Goal: Task Accomplishment & Management: Manage account settings

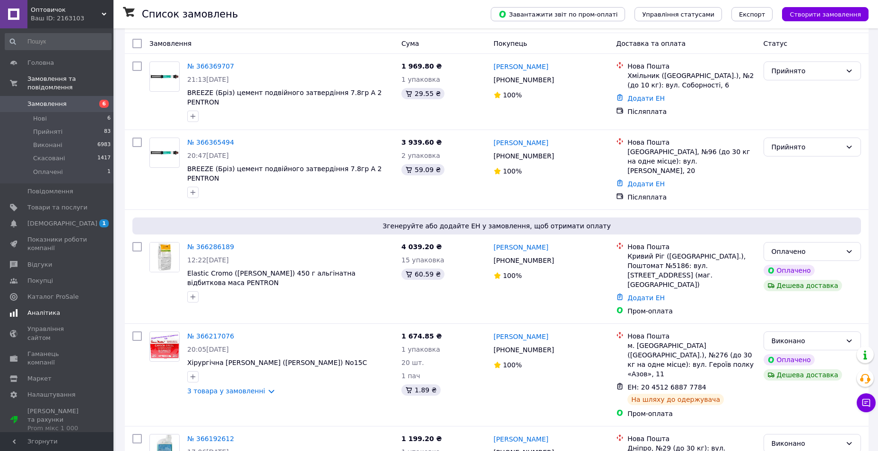
scroll to position [95, 0]
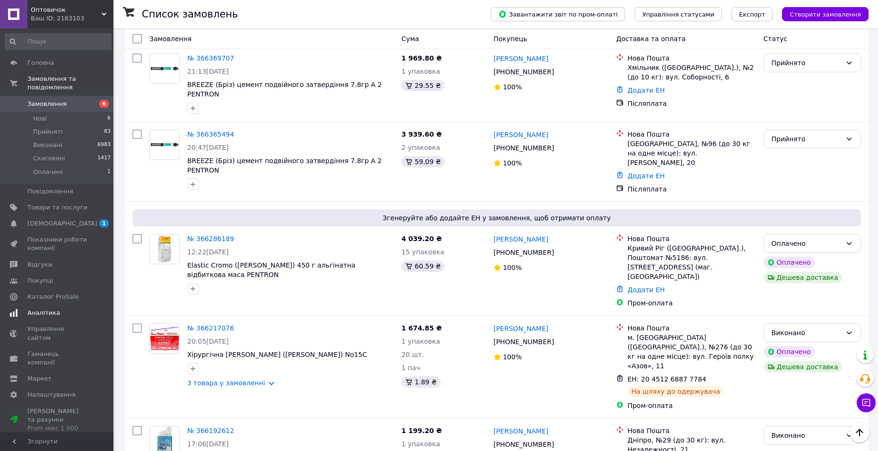
click at [39, 309] on span "Аналітика" at bounding box center [43, 313] width 33 height 9
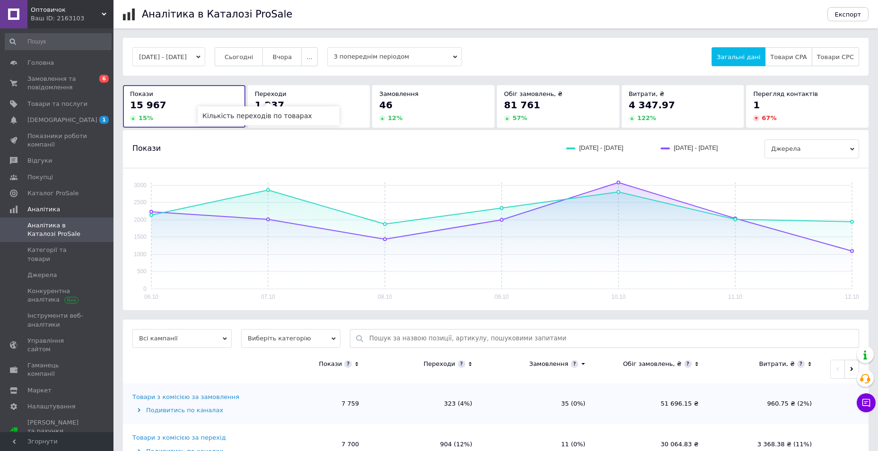
click at [279, 90] on span "Переходи" at bounding box center [271, 93] width 32 height 7
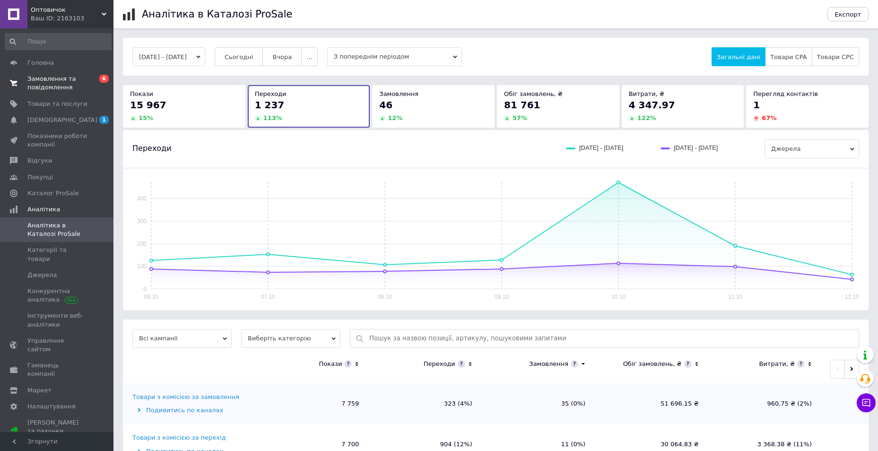
click at [35, 88] on span "Замовлення та повідомлення" at bounding box center [57, 83] width 60 height 17
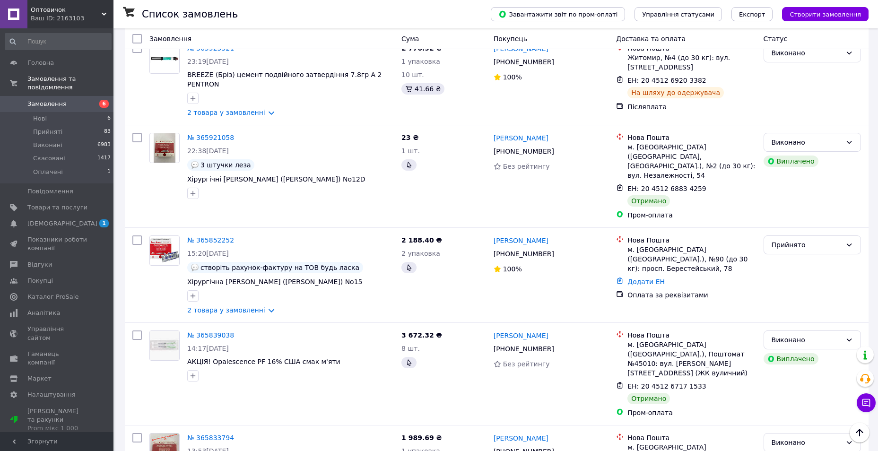
scroll to position [1372, 0]
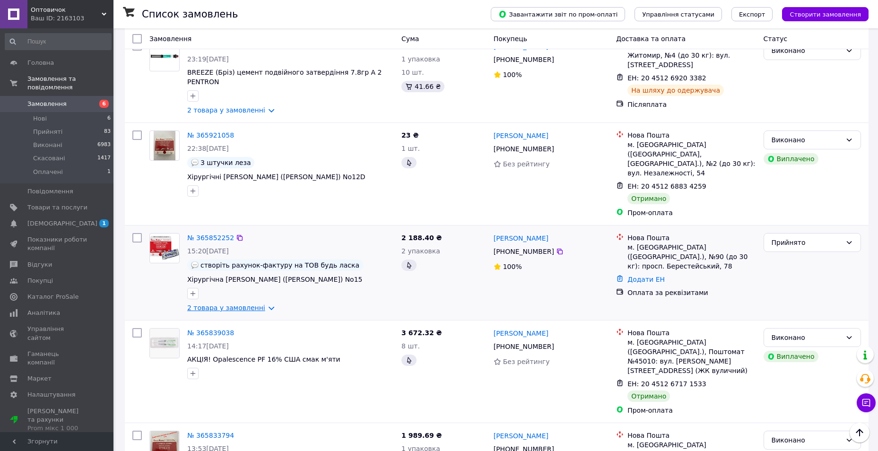
click at [259, 304] on link "2 товара у замовленні" at bounding box center [226, 308] width 78 height 8
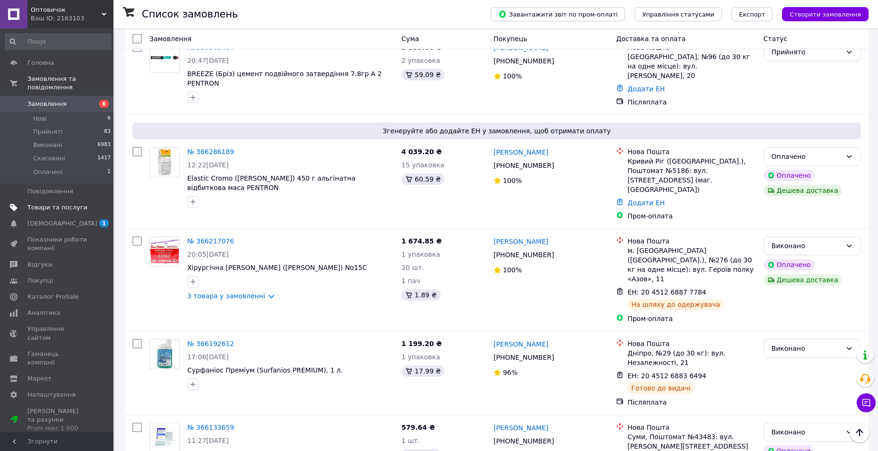
scroll to position [0, 0]
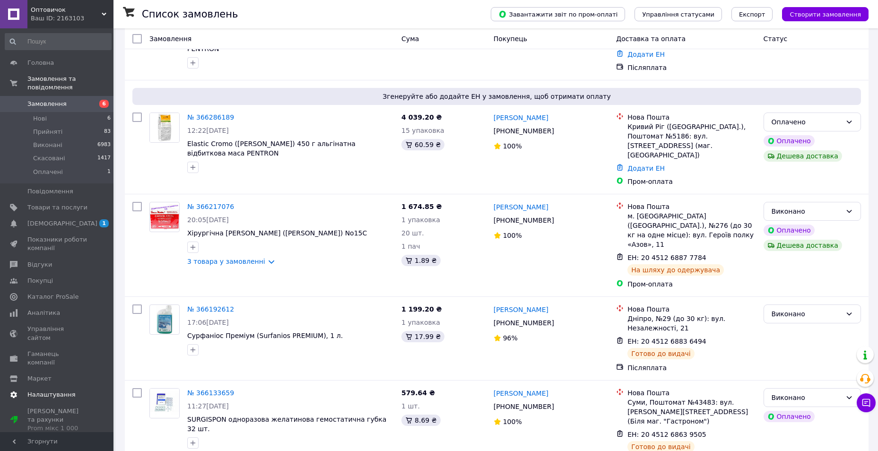
scroll to position [237, 0]
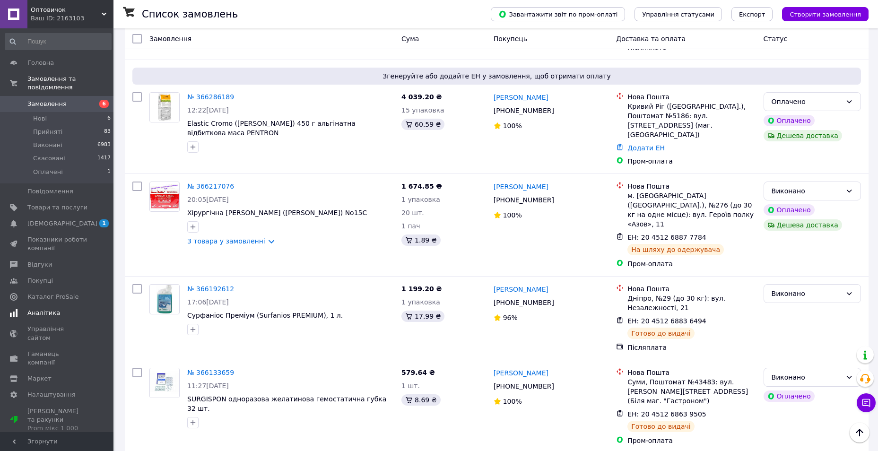
click at [40, 309] on span "Аналітика" at bounding box center [43, 313] width 33 height 9
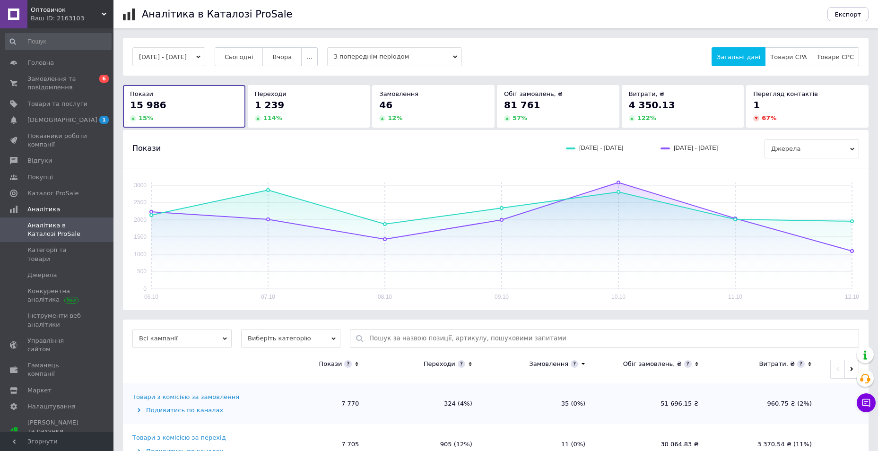
click at [326, 94] on div "Переходи" at bounding box center [309, 94] width 108 height 9
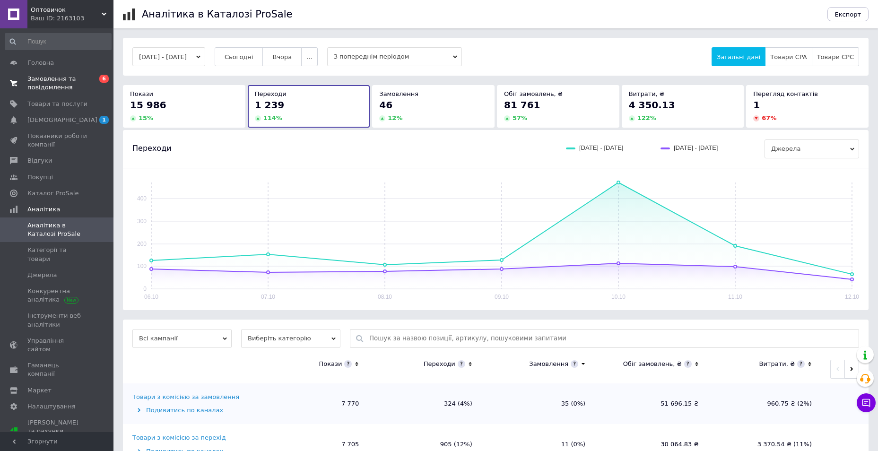
click at [66, 71] on link "Замовлення та повідомлення 0 6" at bounding box center [58, 83] width 116 height 25
